Goal: Information Seeking & Learning: Check status

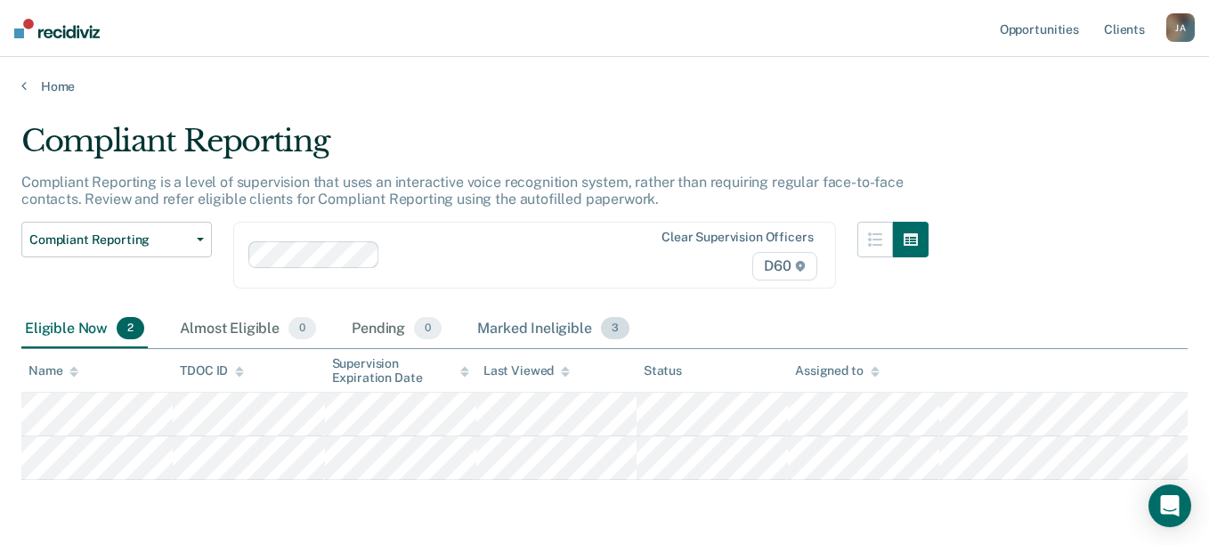
click at [564, 327] on div "Marked Ineligible 3" at bounding box center [553, 329] width 159 height 39
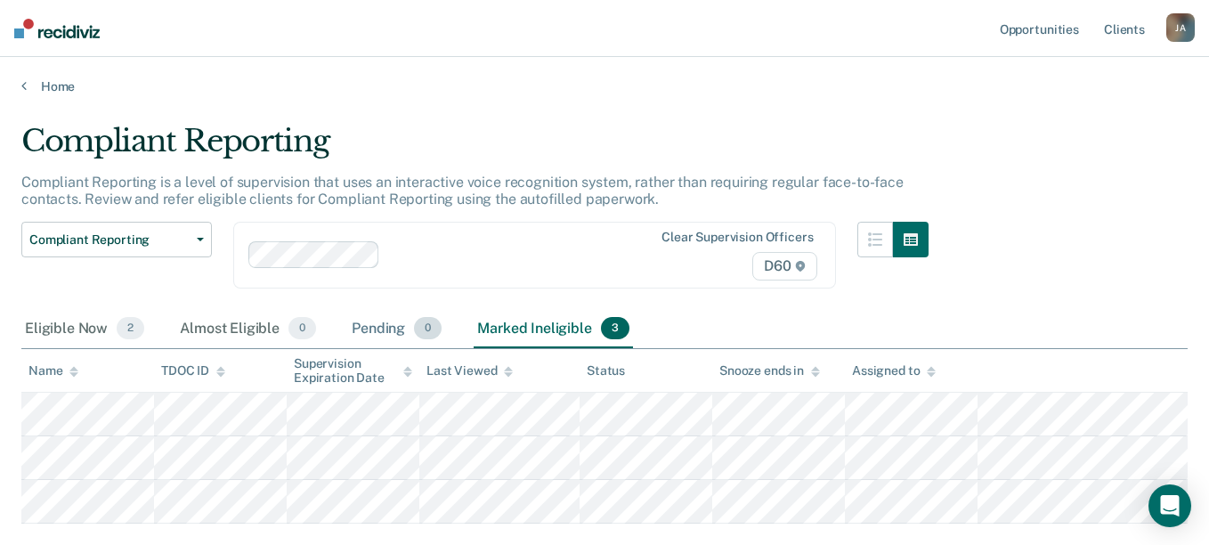
click at [378, 333] on div "Pending 0" at bounding box center [396, 329] width 97 height 39
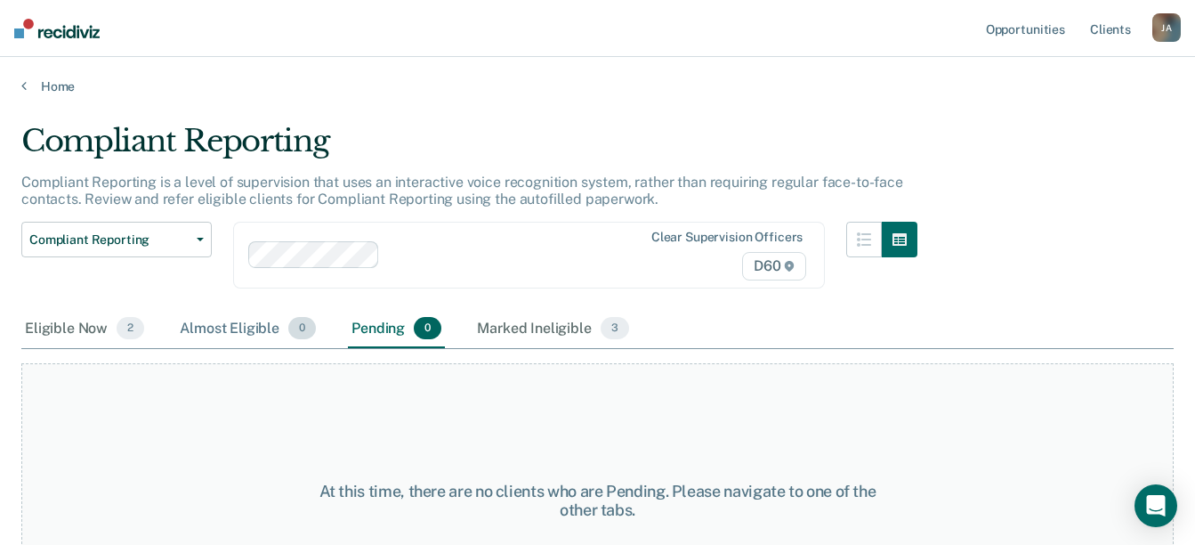
click at [268, 336] on div "Almost Eligible 0" at bounding box center [247, 329] width 143 height 39
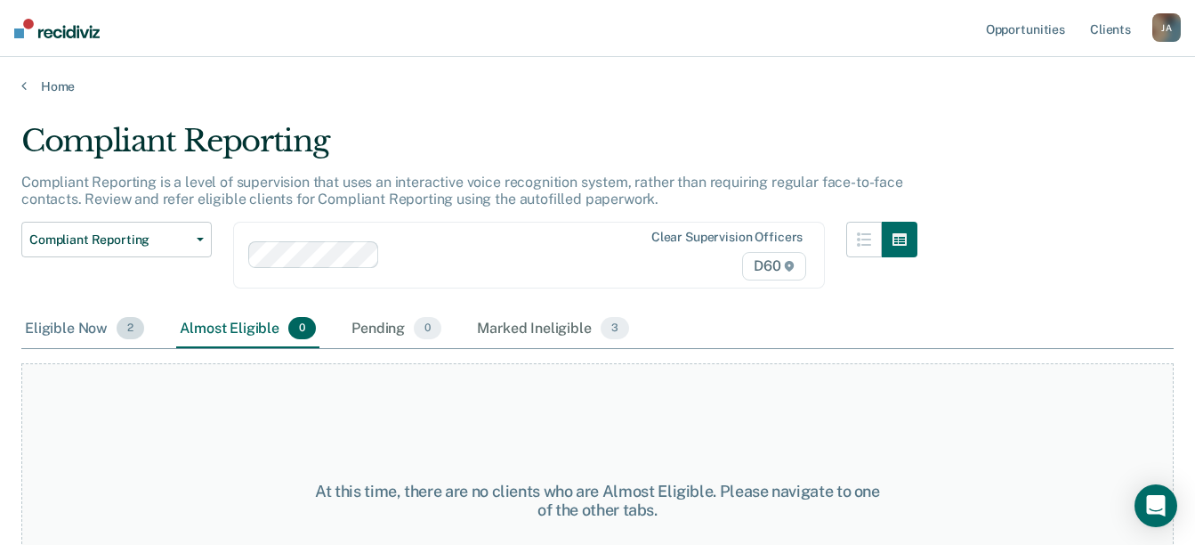
click at [131, 336] on span "2" at bounding box center [131, 328] width 28 height 23
